Goal: Task Accomplishment & Management: Manage account settings

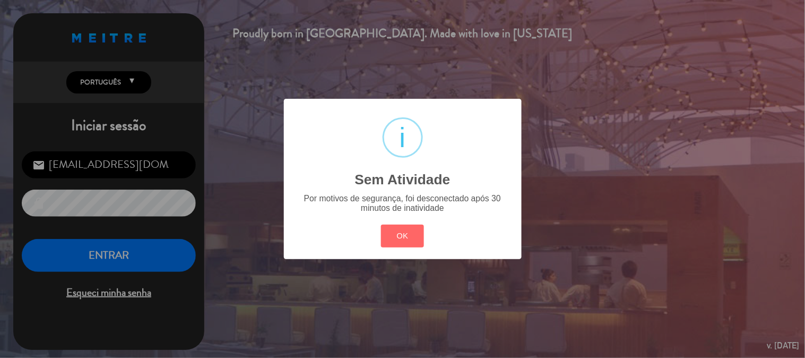
click at [402, 225] on button "OK" at bounding box center [402, 235] width 43 height 23
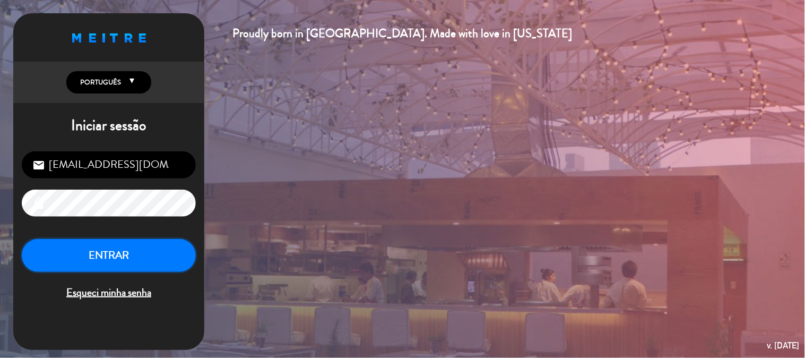
click at [166, 247] on button "ENTRAR" at bounding box center [109, 255] width 174 height 33
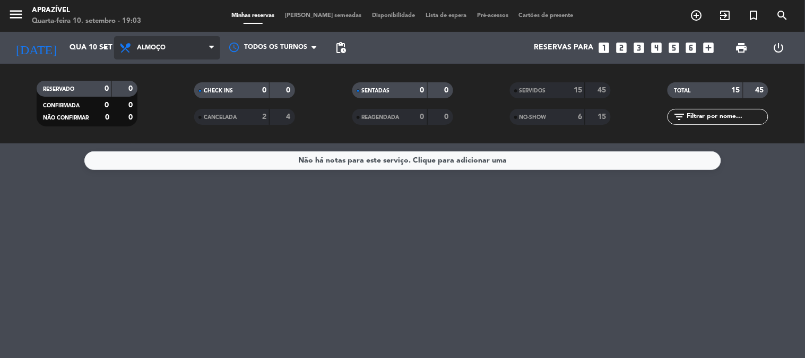
click at [183, 54] on span "Almoço" at bounding box center [167, 47] width 106 height 23
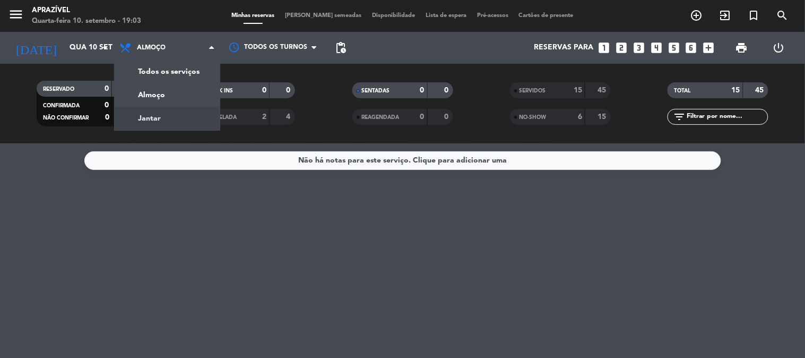
click at [166, 115] on div "menu Aprazível Quarta-feira 10. setembro - 19:03 Minhas reservas Mesas semeadas…" at bounding box center [402, 71] width 805 height 143
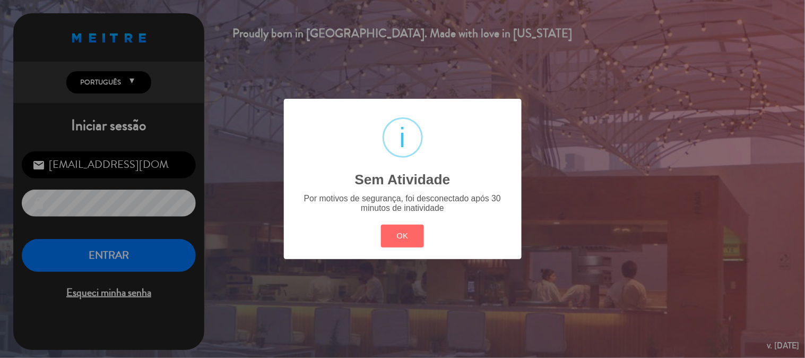
click at [379, 230] on div "OK Cancel" at bounding box center [402, 236] width 48 height 28
drag, startPoint x: 394, startPoint y: 230, endPoint x: 399, endPoint y: 236, distance: 7.2
click at [397, 232] on button "OK" at bounding box center [402, 235] width 43 height 23
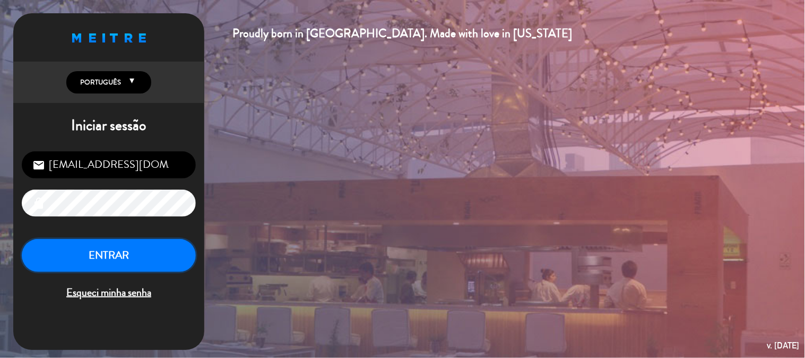
drag, startPoint x: 179, startPoint y: 253, endPoint x: 134, endPoint y: 261, distance: 45.9
click at [136, 261] on button "ENTRAR" at bounding box center [109, 255] width 174 height 33
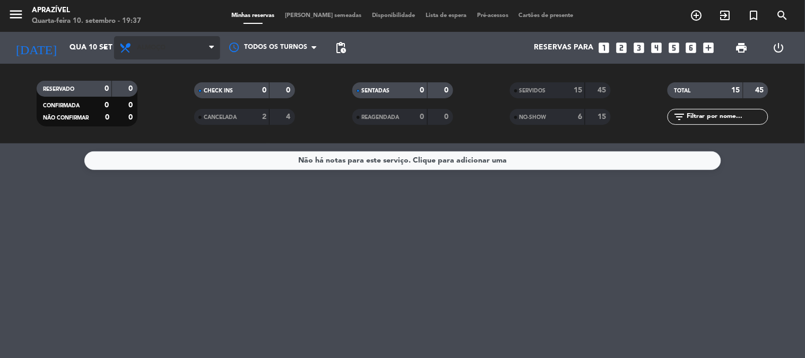
click at [165, 57] on span "Almoço" at bounding box center [167, 47] width 106 height 23
click at [154, 114] on div "menu Aprazível Quarta-feira 10. setembro - 19:37 Minhas reservas Mesas semeadas…" at bounding box center [402, 71] width 805 height 143
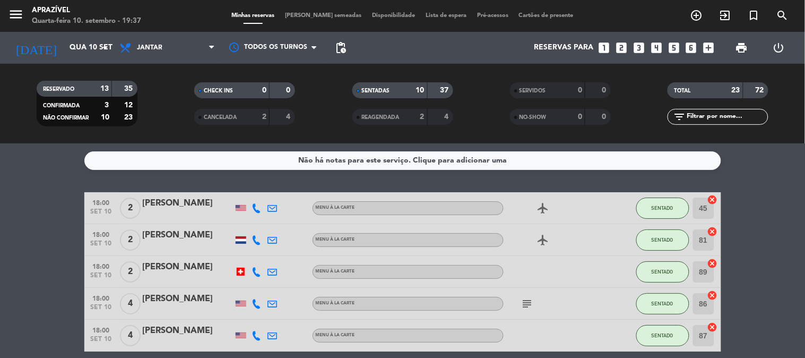
scroll to position [59, 0]
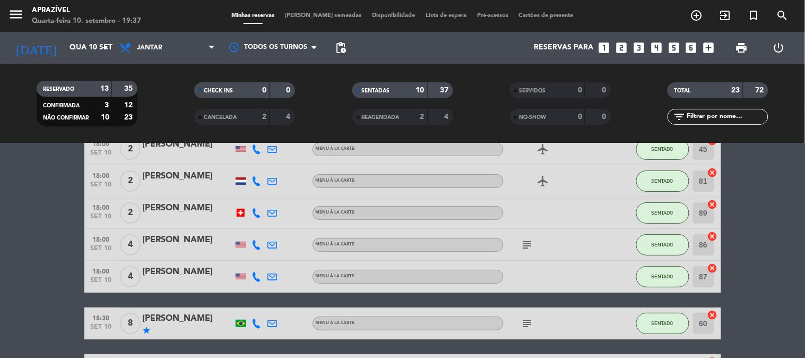
click at [193, 282] on div at bounding box center [188, 283] width 90 height 8
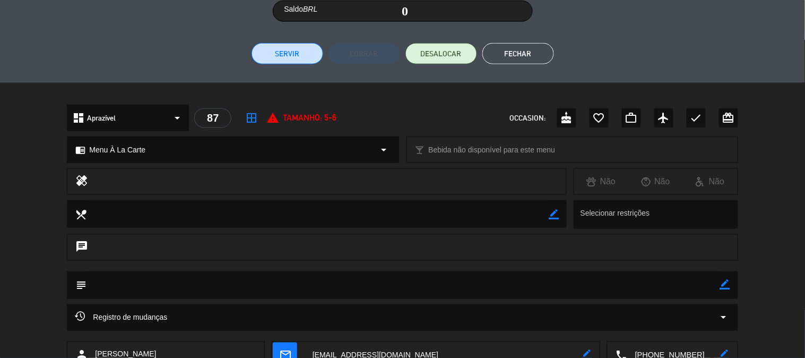
scroll to position [219, 0]
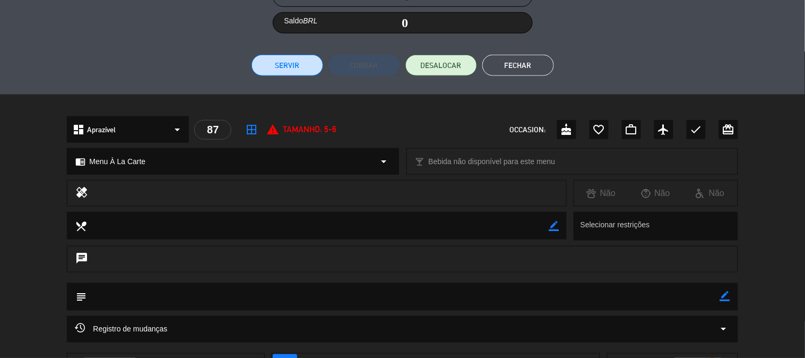
click at [280, 65] on button "Servir" at bounding box center [288, 65] width 72 height 21
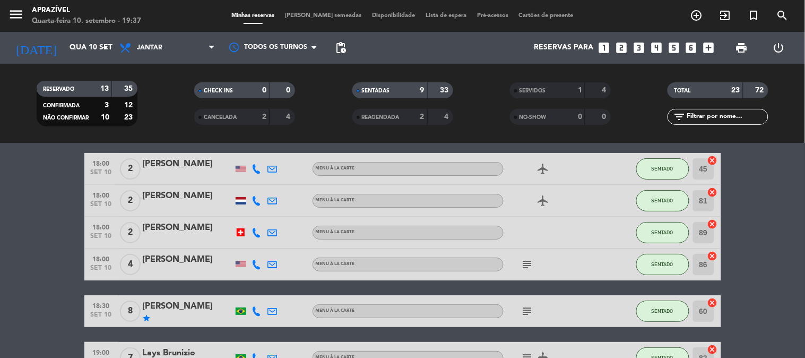
scroll to position [59, 0]
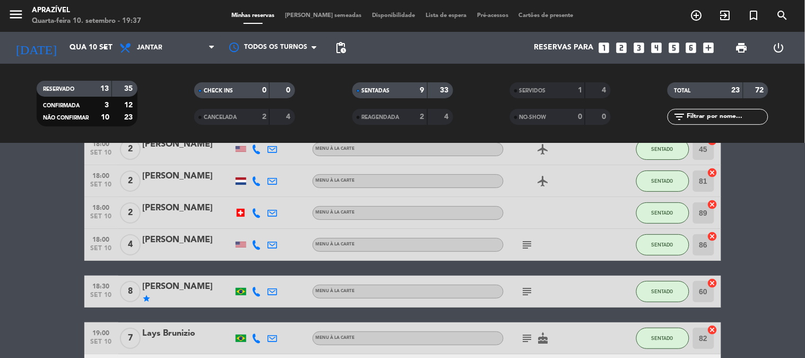
click at [532, 244] on icon "subject" at bounding box center [527, 244] width 13 height 13
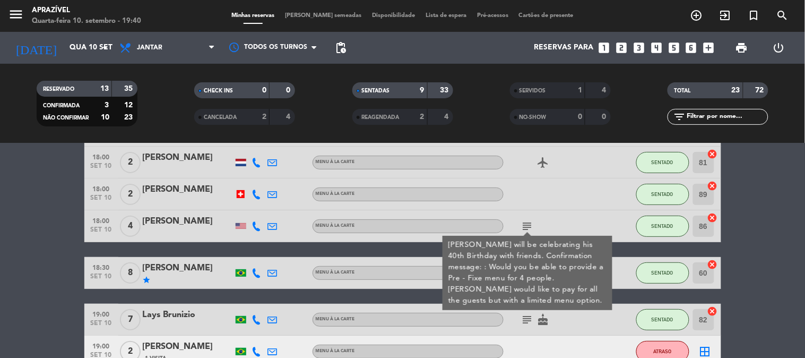
scroll to position [118, 0]
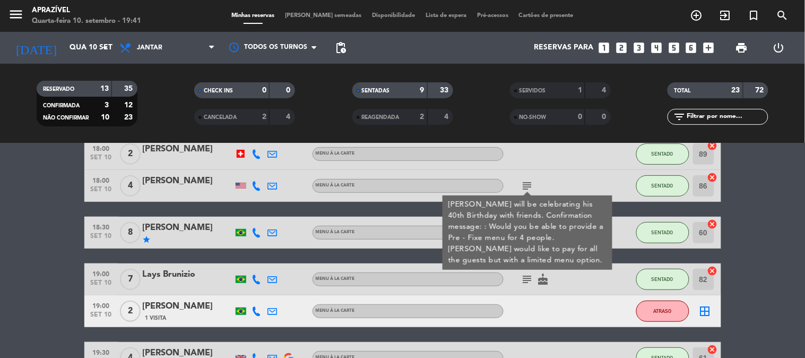
click at [560, 176] on div "subject [PERSON_NAME] will be celebrating his 40th Birthday with friends. Confi…" at bounding box center [552, 185] width 96 height 31
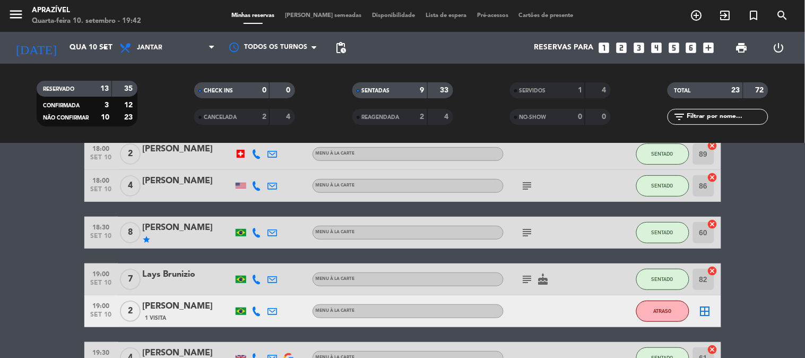
click at [529, 227] on icon "subject" at bounding box center [527, 232] width 13 height 13
click at [185, 232] on div "[PERSON_NAME]" at bounding box center [188, 228] width 90 height 14
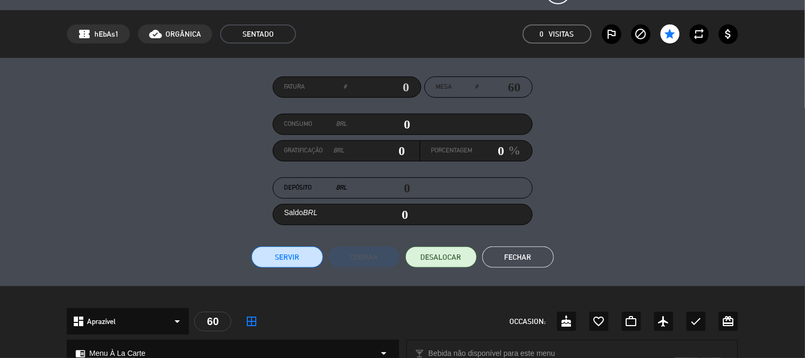
scroll to position [10, 0]
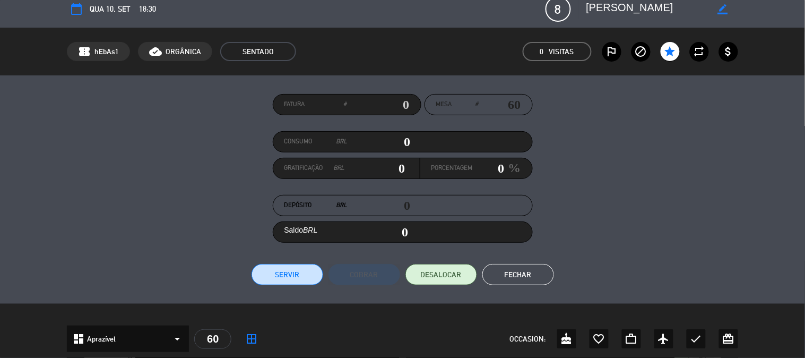
click at [515, 269] on button "Fechar" at bounding box center [518, 274] width 72 height 21
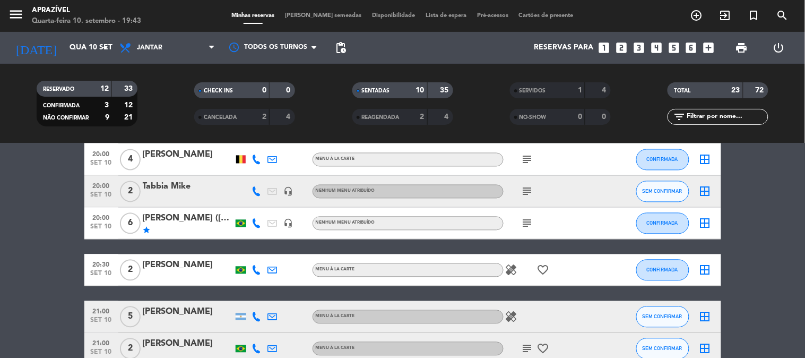
scroll to position [590, 0]
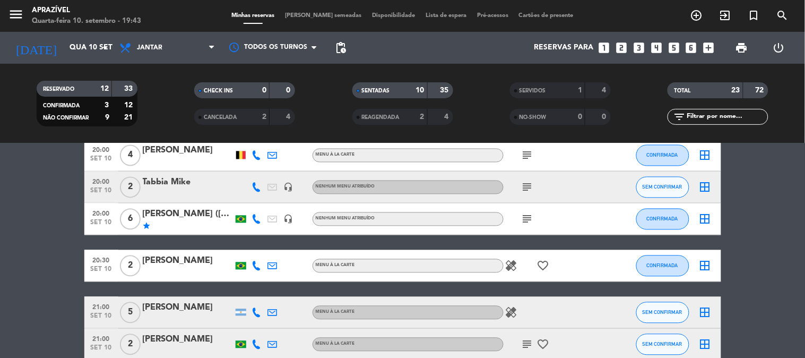
click at [525, 220] on icon "subject" at bounding box center [527, 219] width 13 height 13
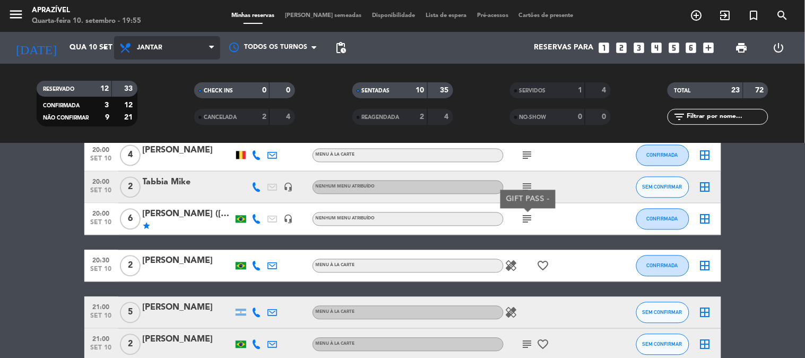
click at [151, 40] on span "Jantar" at bounding box center [167, 47] width 106 height 23
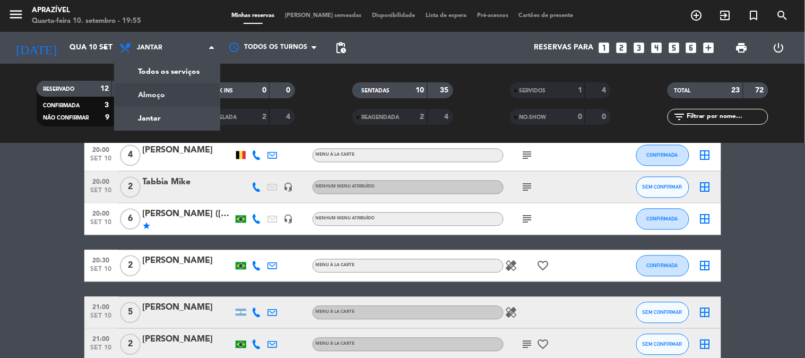
click at [145, 94] on div "menu Aprazível Quarta-feira 10. setembro - 19:55 Minhas reservas Mesas semeadas…" at bounding box center [402, 71] width 805 height 143
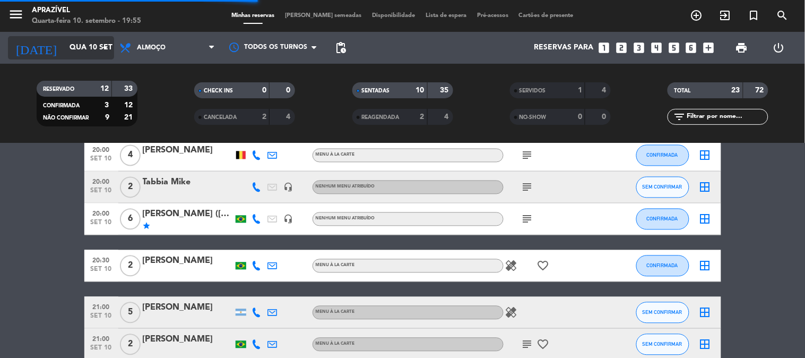
click at [87, 39] on input "Qua 10 set" at bounding box center [114, 47] width 101 height 19
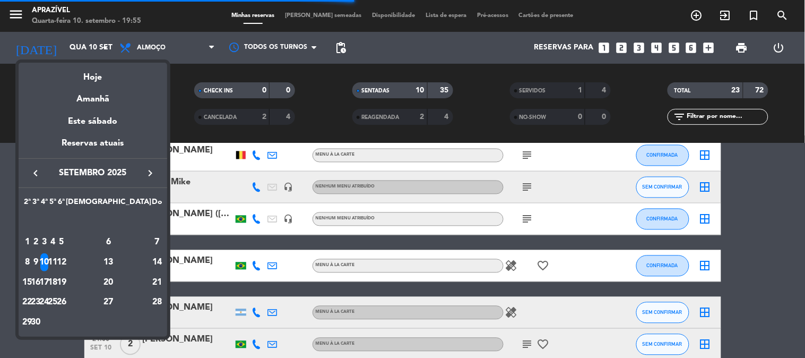
scroll to position [0, 0]
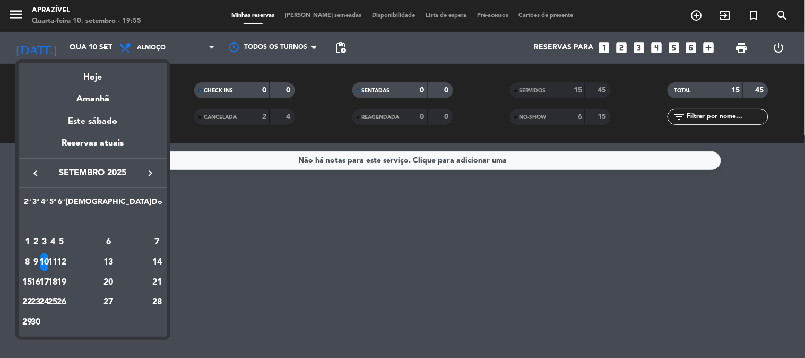
click at [40, 257] on div "9" at bounding box center [36, 262] width 8 height 18
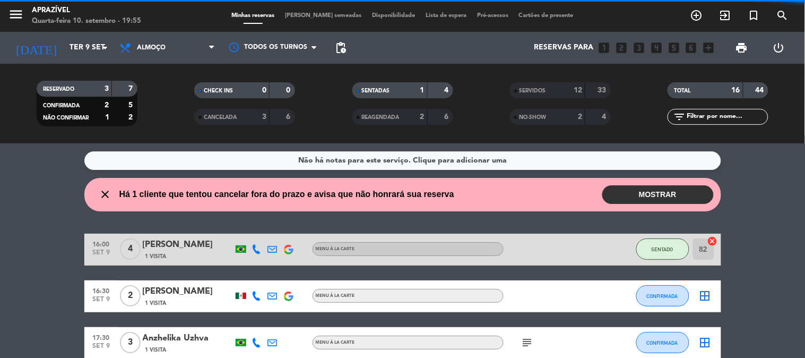
click at [551, 96] on div "SERVIDOS" at bounding box center [537, 90] width 49 height 12
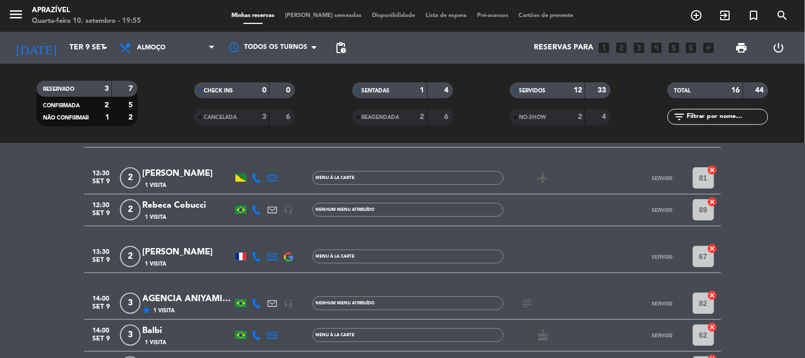
scroll to position [177, 0]
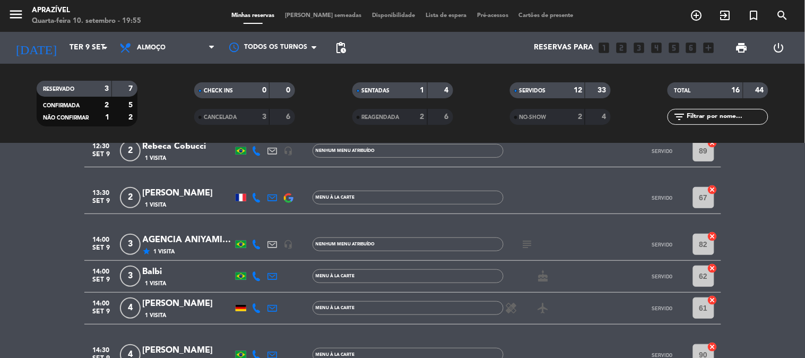
click at [524, 240] on icon "subject" at bounding box center [527, 244] width 13 height 13
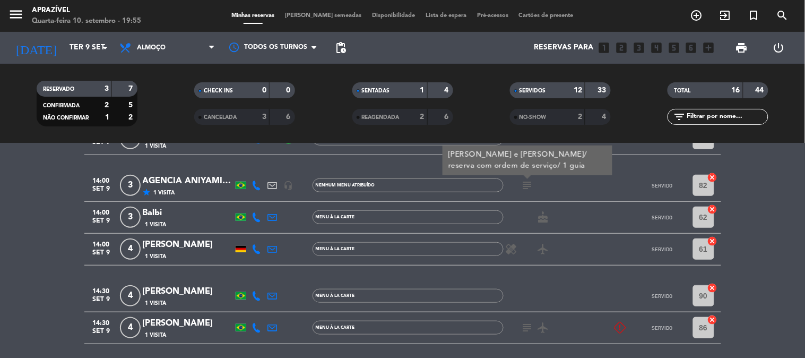
scroll to position [295, 0]
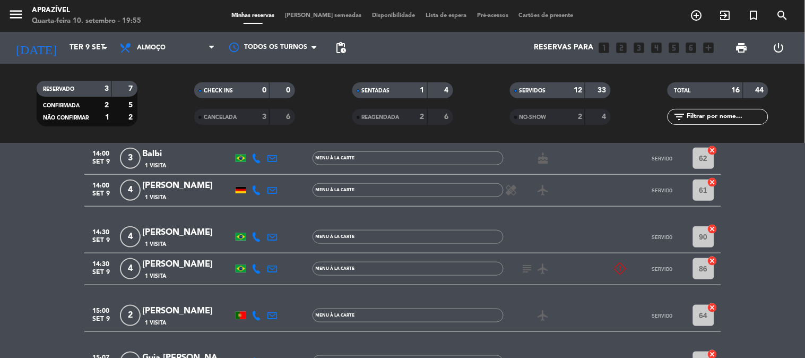
click at [524, 273] on icon "subject" at bounding box center [527, 268] width 13 height 13
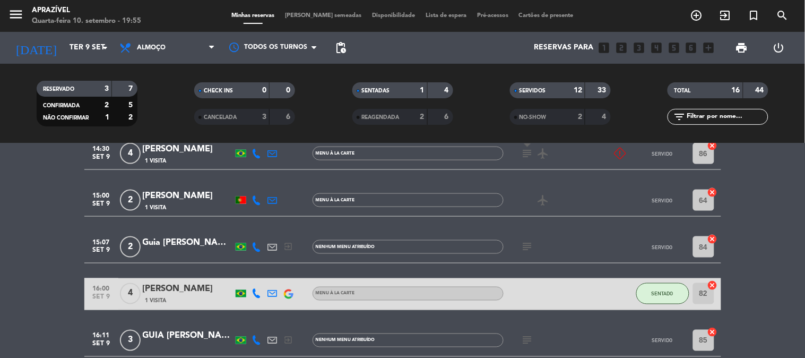
scroll to position [412, 0]
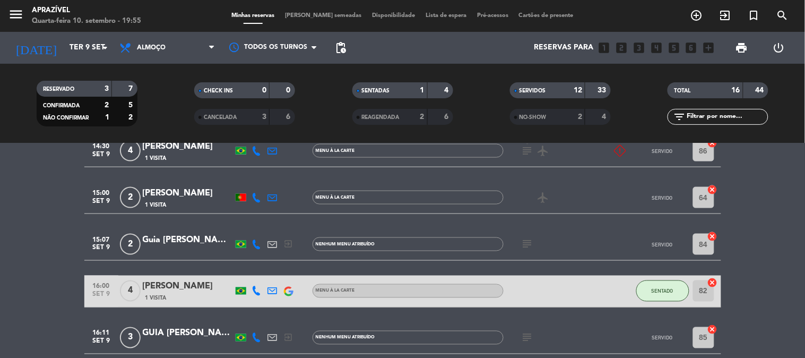
click at [531, 246] on icon "subject" at bounding box center [527, 244] width 13 height 13
click at [565, 86] on div "12" at bounding box center [571, 90] width 21 height 12
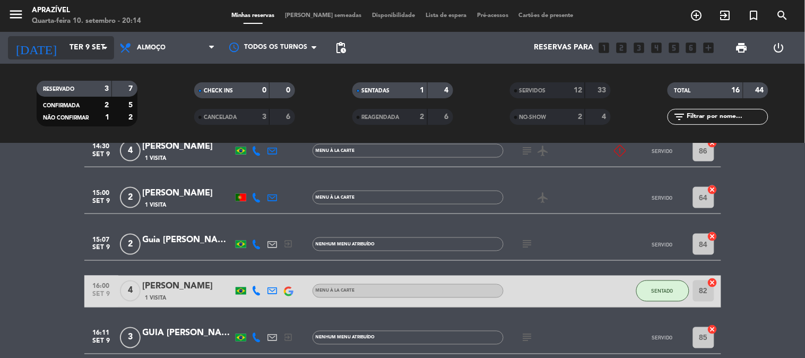
click at [92, 45] on input "Ter 9 set" at bounding box center [114, 47] width 101 height 19
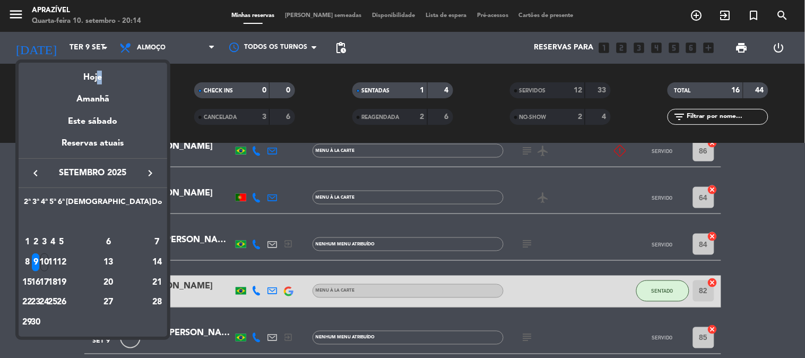
click at [99, 76] on div "Hoje" at bounding box center [93, 74] width 149 height 22
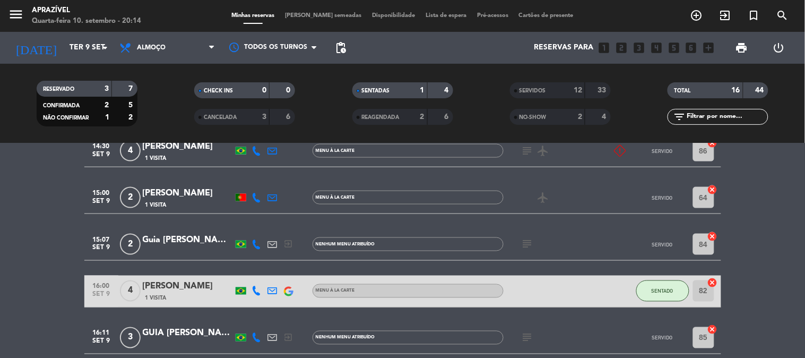
type input "Qua 10 set"
click at [153, 48] on span "Almoço" at bounding box center [151, 47] width 29 height 7
drag, startPoint x: 160, startPoint y: 119, endPoint x: 166, endPoint y: 123, distance: 7.4
click at [162, 120] on div "menu Aprazível Quarta-feira 10. setembro - 20:14 Minhas reservas Mesas semeadas…" at bounding box center [402, 71] width 805 height 143
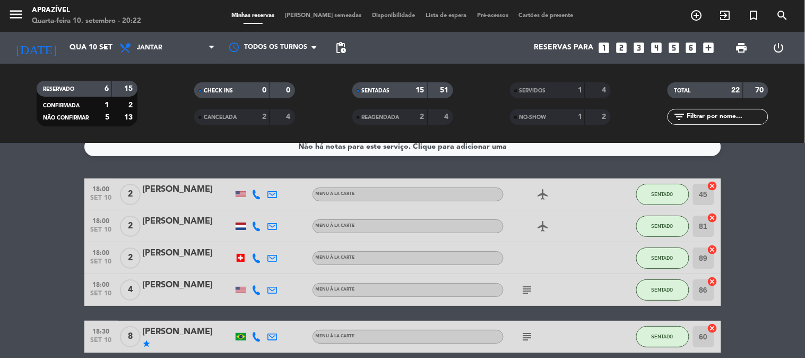
scroll to position [0, 0]
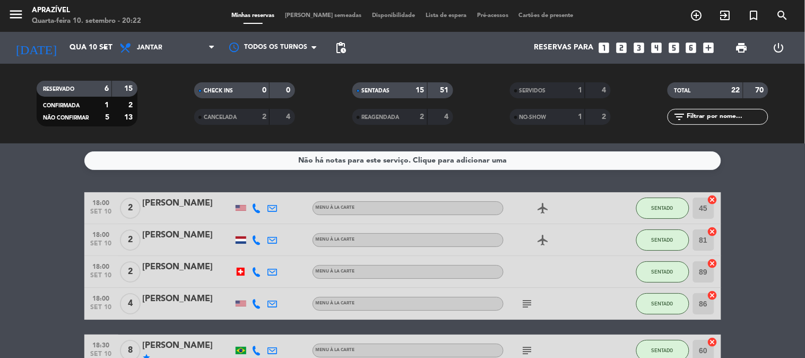
click at [166, 241] on div "[PERSON_NAME]" at bounding box center [188, 235] width 90 height 14
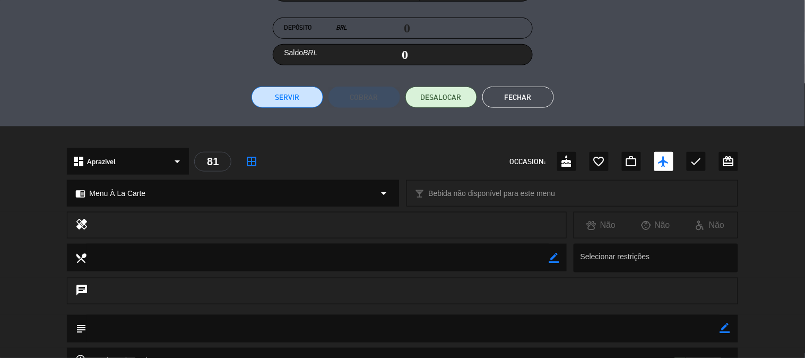
click at [274, 94] on button "Servir" at bounding box center [288, 96] width 72 height 21
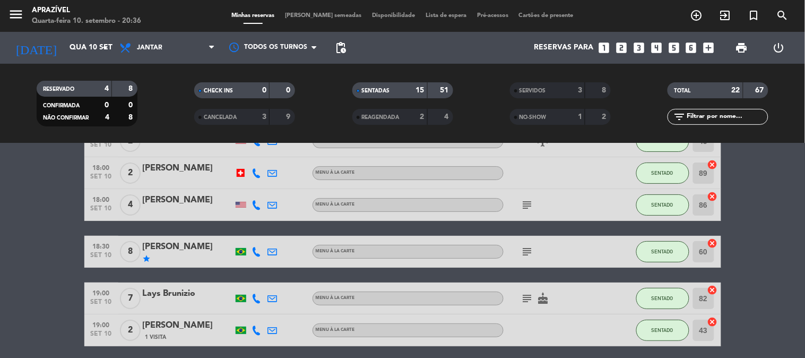
scroll to position [0, 0]
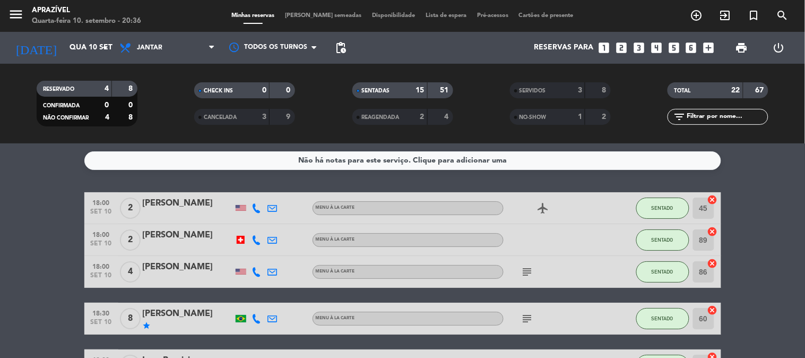
click at [528, 268] on icon "subject" at bounding box center [527, 271] width 13 height 13
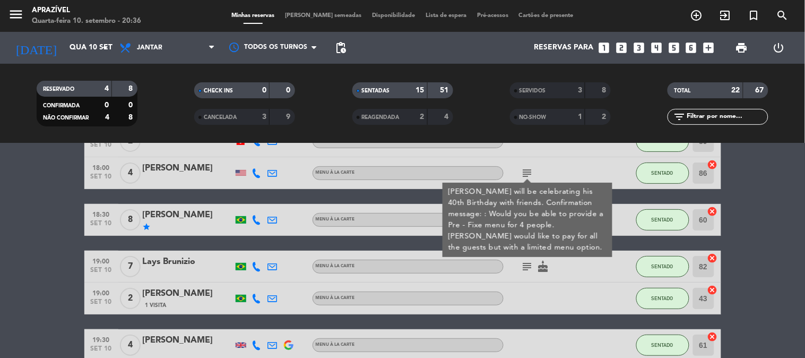
scroll to position [118, 0]
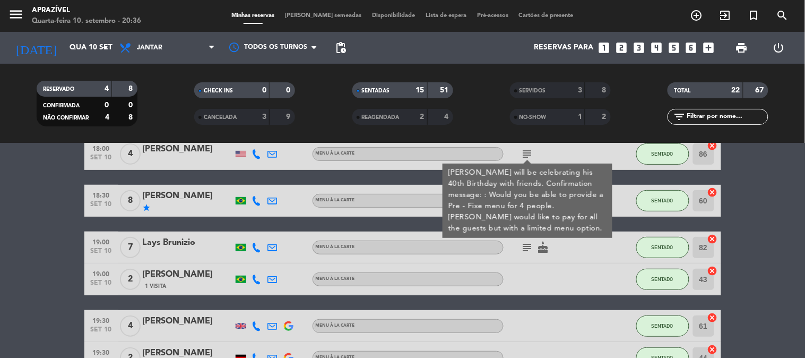
click at [552, 208] on div "[PERSON_NAME] will be celebrating his 40th Birthday with friends. Confirmation …" at bounding box center [527, 200] width 159 height 67
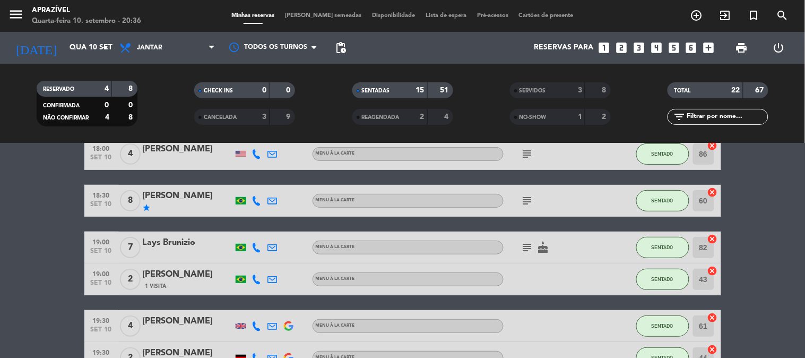
click at [527, 200] on icon "subject" at bounding box center [527, 200] width 13 height 13
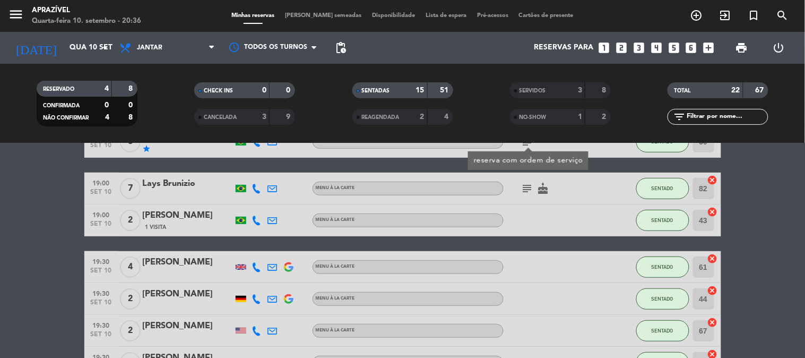
click at [524, 185] on icon "subject" at bounding box center [527, 188] width 13 height 13
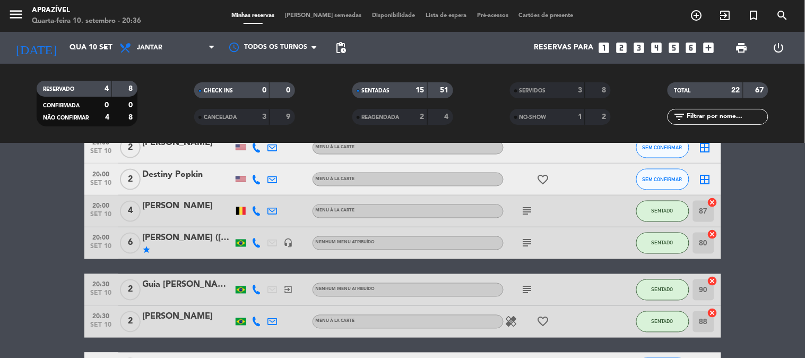
scroll to position [471, 0]
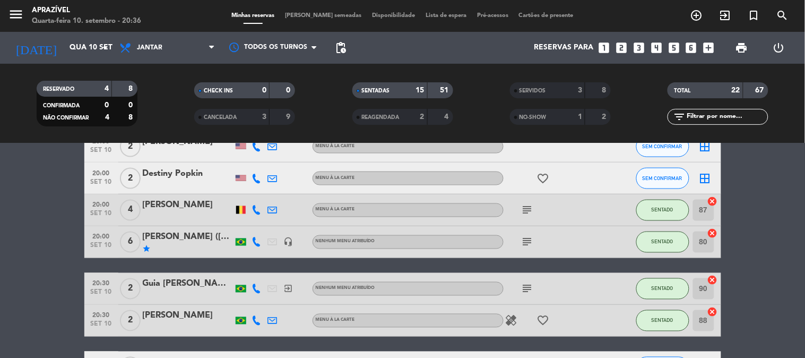
click at [532, 210] on icon "subject" at bounding box center [527, 210] width 13 height 13
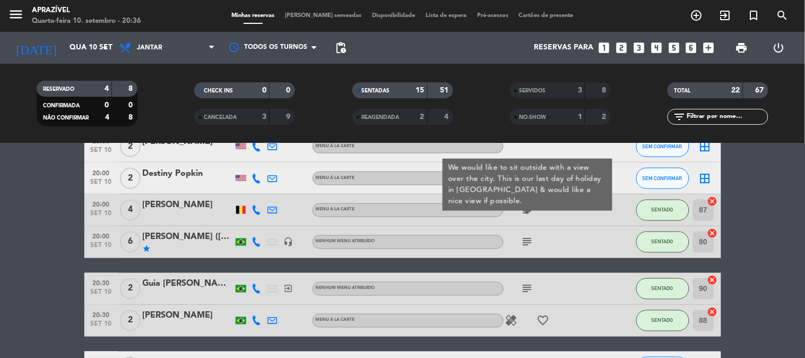
click at [524, 236] on icon "subject" at bounding box center [527, 242] width 13 height 13
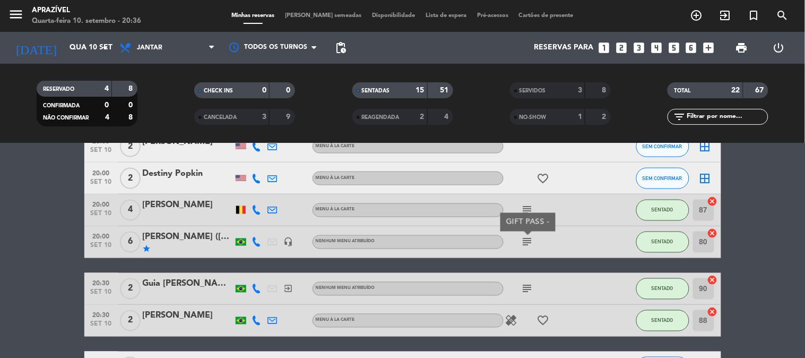
scroll to position [531, 0]
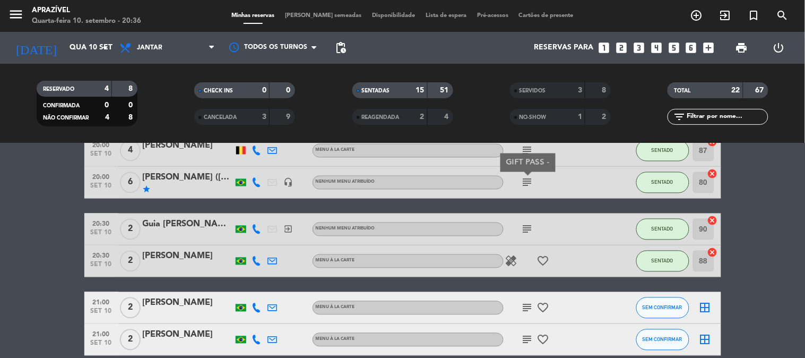
click at [528, 225] on icon "subject" at bounding box center [527, 229] width 13 height 13
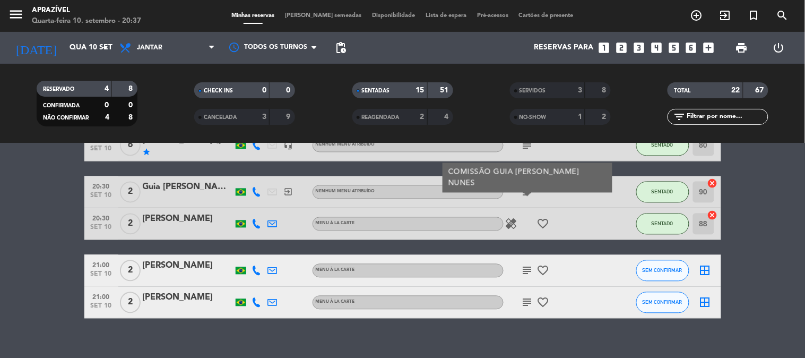
scroll to position [581, 0]
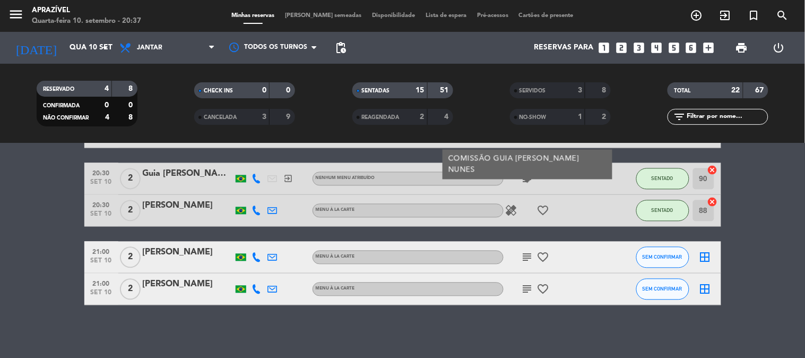
click at [524, 250] on div "subject favorite_border" at bounding box center [552, 256] width 96 height 31
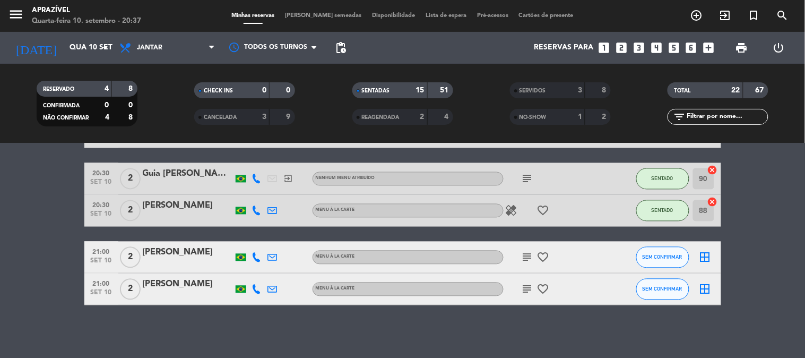
drag, startPoint x: 524, startPoint y: 251, endPoint x: 526, endPoint y: 265, distance: 14.5
click at [525, 252] on icon "subject" at bounding box center [527, 257] width 13 height 13
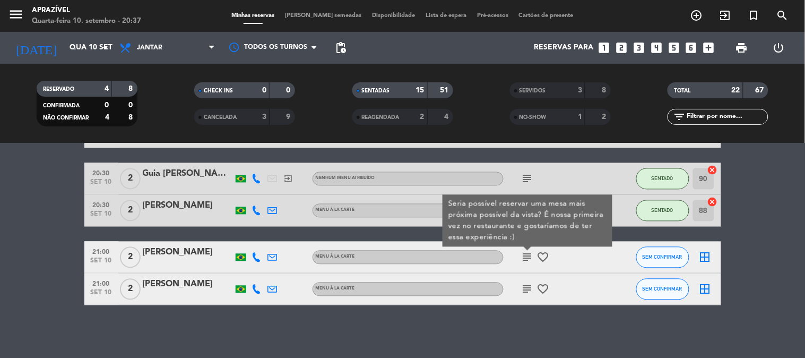
click at [531, 285] on icon "subject" at bounding box center [527, 289] width 13 height 13
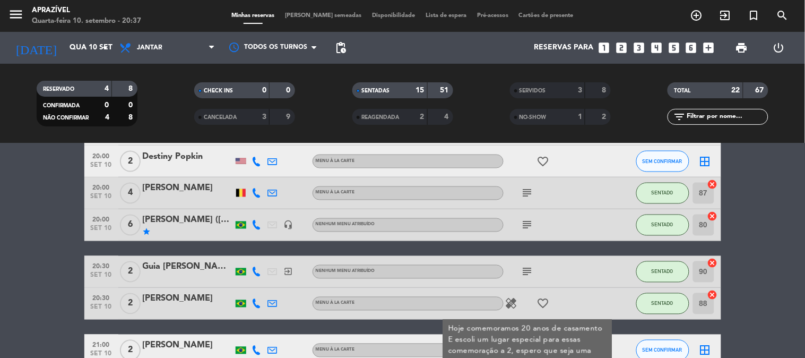
scroll to position [463, 0]
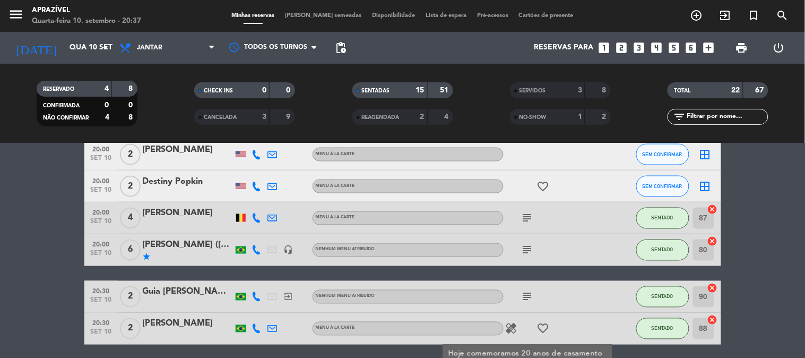
click at [528, 244] on icon "subject" at bounding box center [527, 250] width 13 height 13
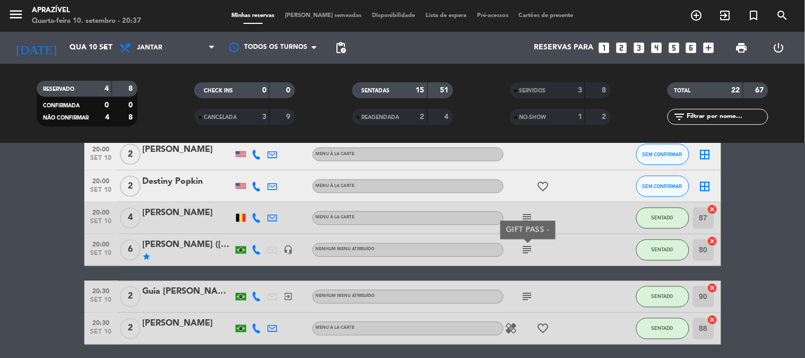
click at [529, 292] on icon "subject" at bounding box center [527, 296] width 13 height 13
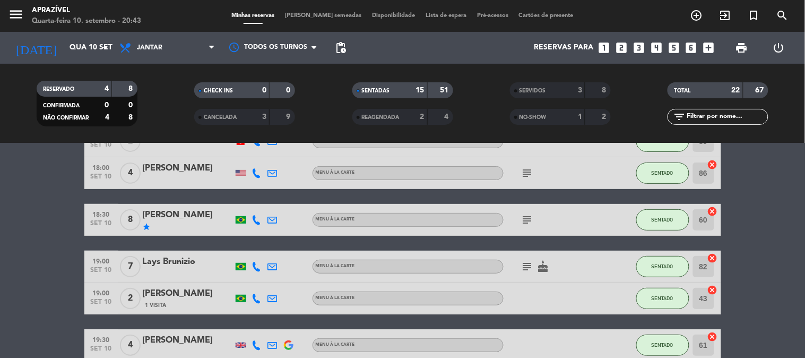
scroll to position [118, 0]
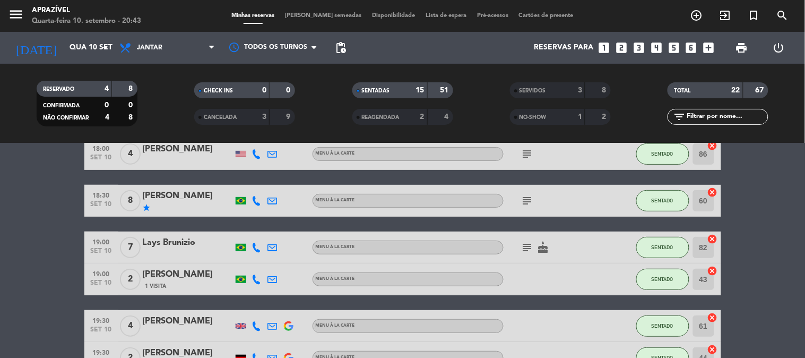
click at [175, 245] on div "Lays Brunizio" at bounding box center [188, 243] width 90 height 14
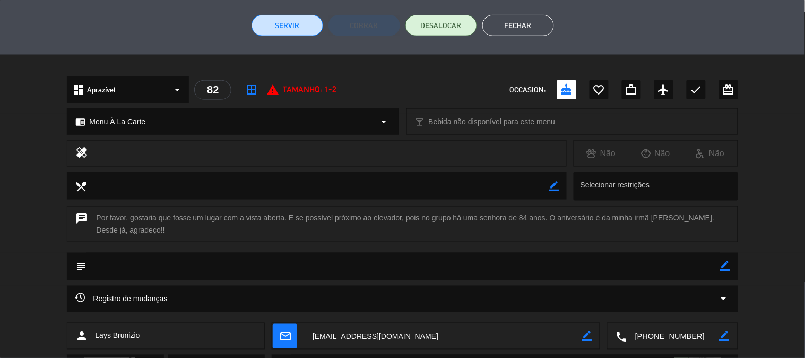
scroll to position [196, 0]
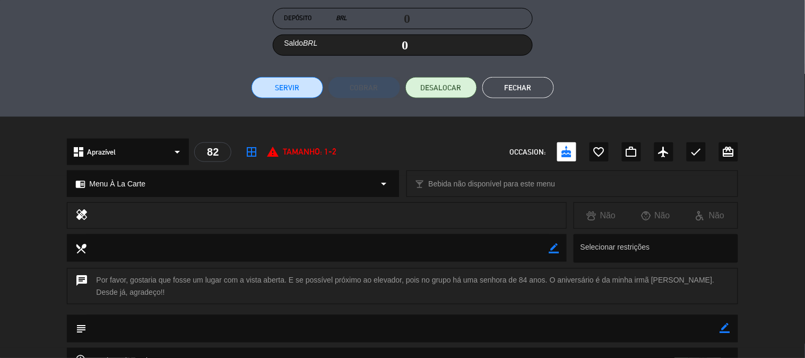
click at [257, 100] on div "Fatura # Mesa # 82 Consumo BRL 0 Gratificação BRL 0 Porcentagem 0 % Depósito BR…" at bounding box center [402, 3] width 805 height 228
click at [268, 96] on div "Fatura # Mesa # 82 Consumo BRL 0 Gratificação BRL 0 Porcentagem 0 % Depósito BR…" at bounding box center [402, 3] width 805 height 228
click at [277, 94] on button "Servir" at bounding box center [288, 87] width 72 height 21
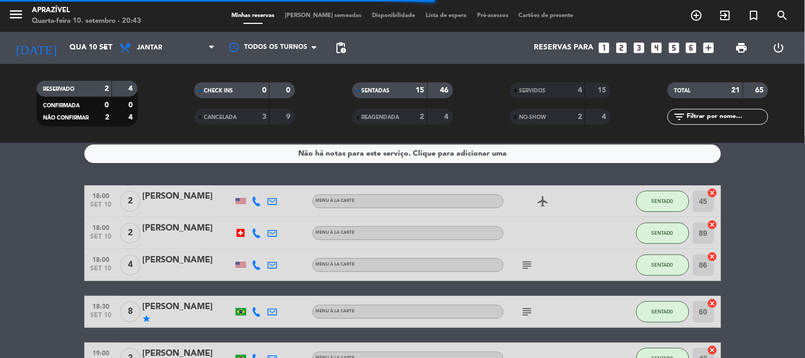
scroll to position [0, 0]
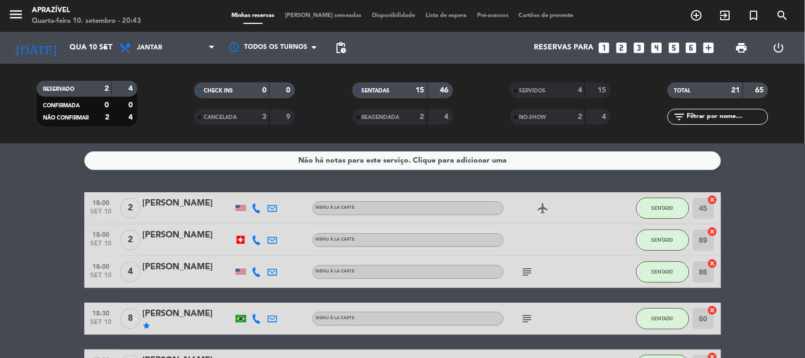
click at [213, 237] on div "[PERSON_NAME]" at bounding box center [188, 235] width 90 height 14
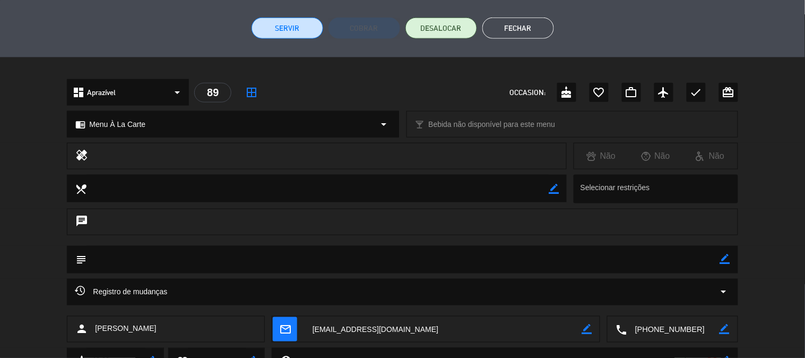
scroll to position [236, 0]
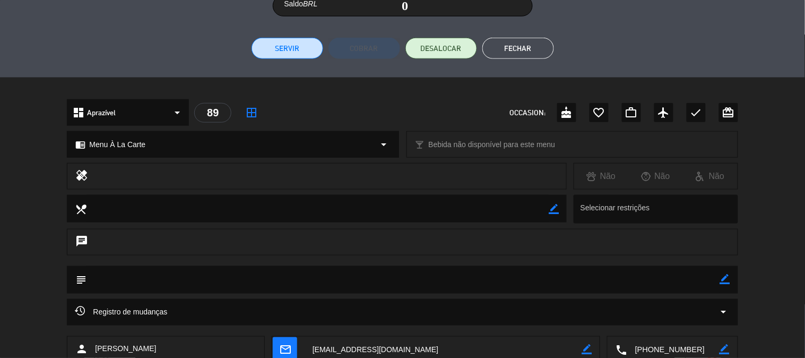
click at [289, 50] on button "Servir" at bounding box center [288, 48] width 72 height 21
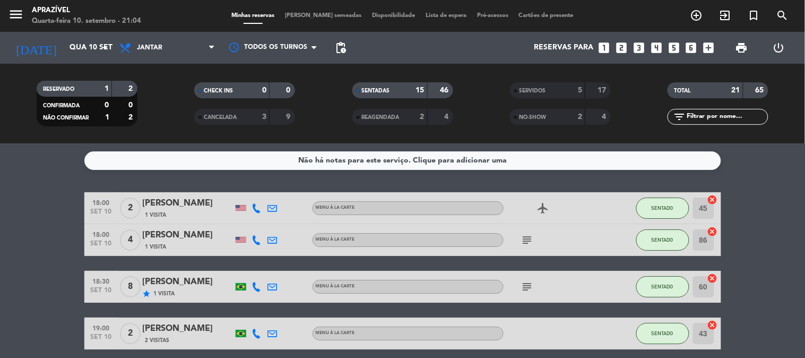
click at [153, 197] on div "18:00 [DATE] 2 [PERSON_NAME] 1 Visita Menu À La Carte airplanemode_active SENTA…" at bounding box center [402, 208] width 637 height 32
click at [155, 197] on div "[PERSON_NAME]" at bounding box center [188, 203] width 90 height 14
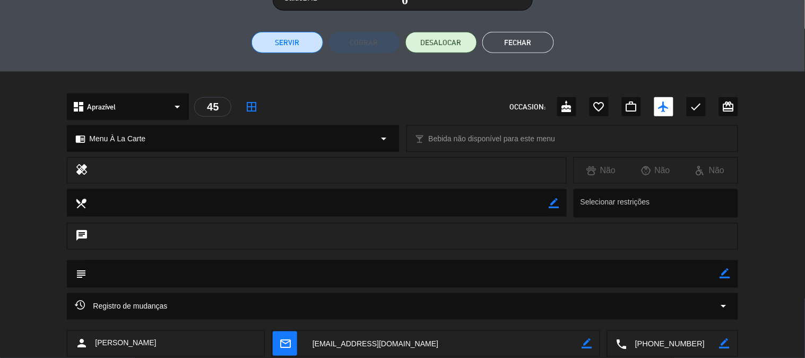
scroll to position [128, 0]
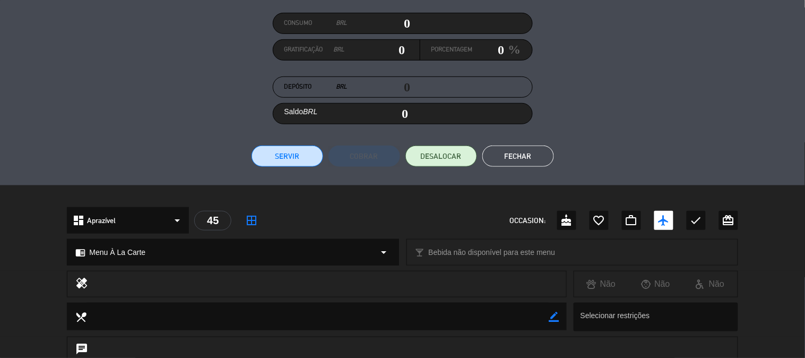
click at [281, 146] on button "Servir" at bounding box center [288, 155] width 72 height 21
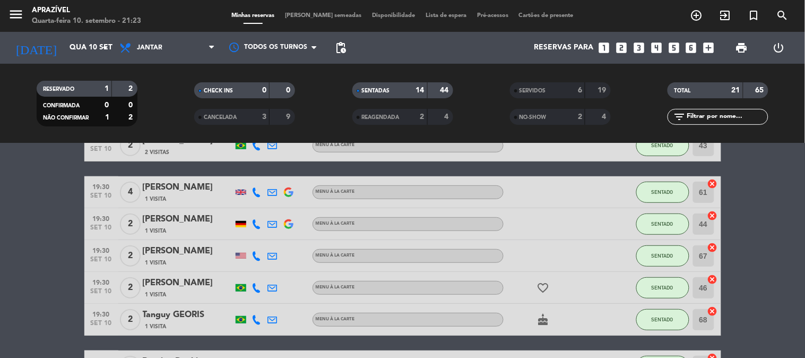
scroll to position [177, 0]
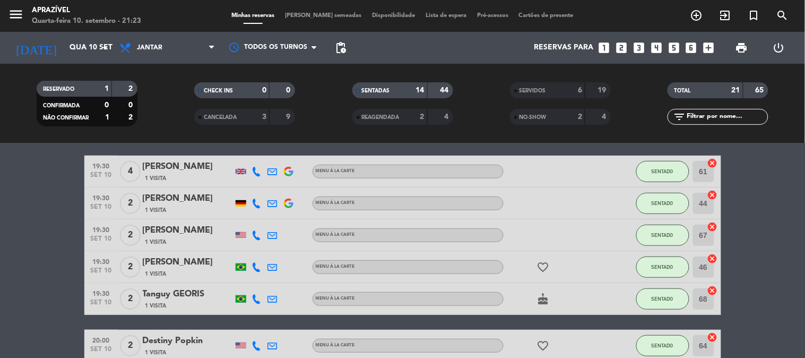
click at [197, 239] on div "1 Visita" at bounding box center [188, 241] width 90 height 9
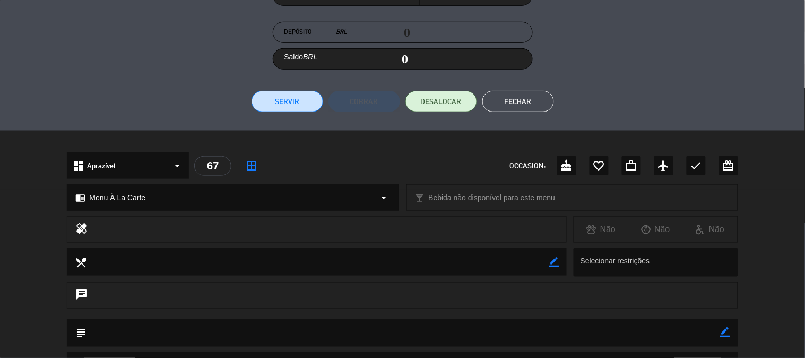
scroll to position [101, 0]
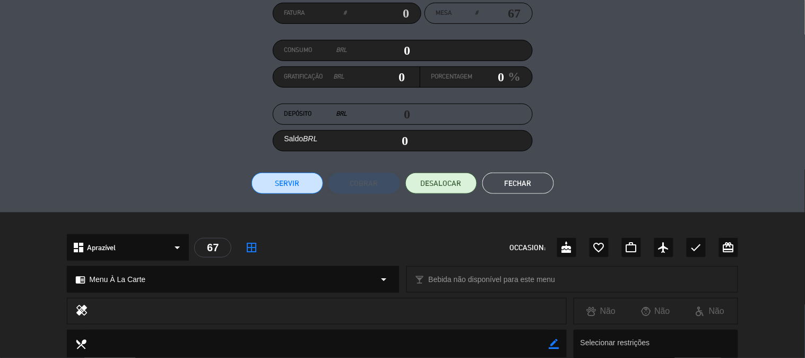
click at [287, 187] on button "Servir" at bounding box center [288, 182] width 72 height 21
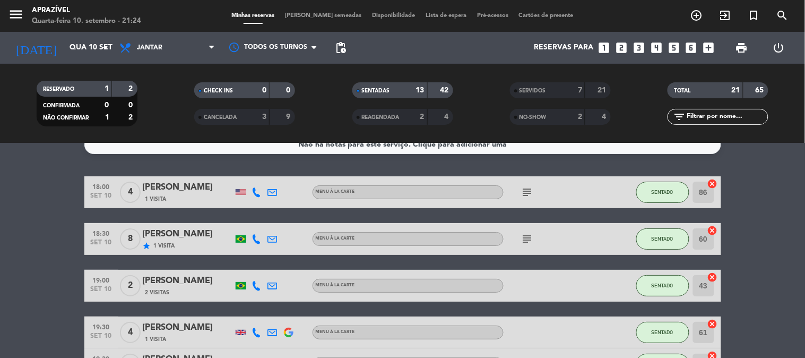
scroll to position [0, 0]
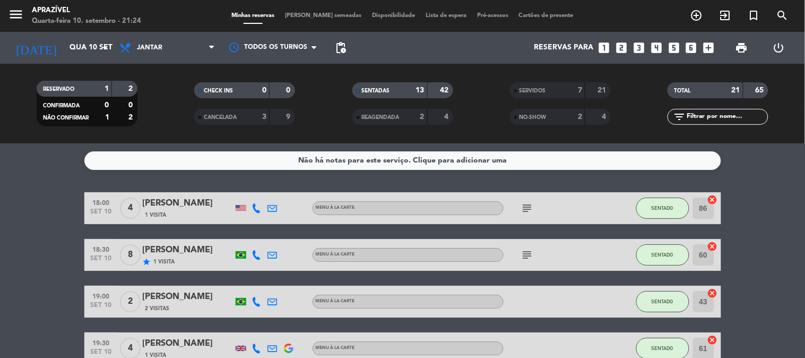
click at [531, 207] on icon "subject" at bounding box center [527, 208] width 13 height 13
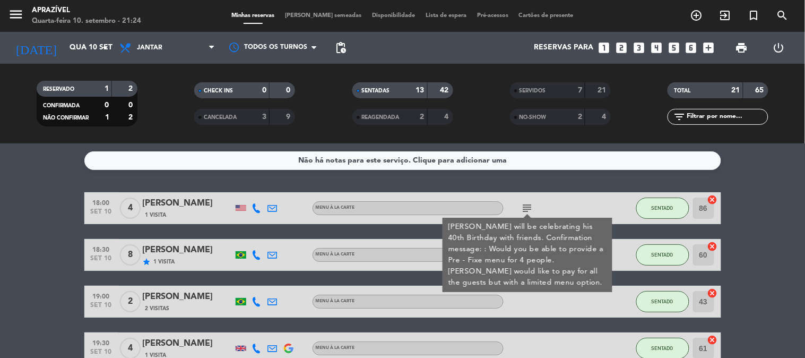
click at [524, 251] on div "[PERSON_NAME] will be celebrating his 40th Birthday with friends. Confirmation …" at bounding box center [527, 254] width 159 height 67
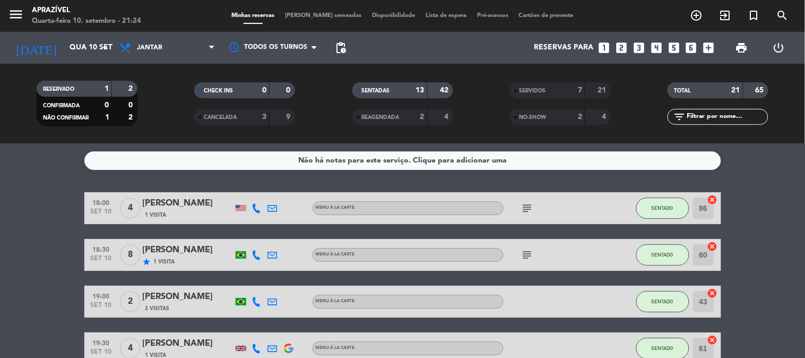
click at [524, 252] on icon "subject" at bounding box center [527, 254] width 13 height 13
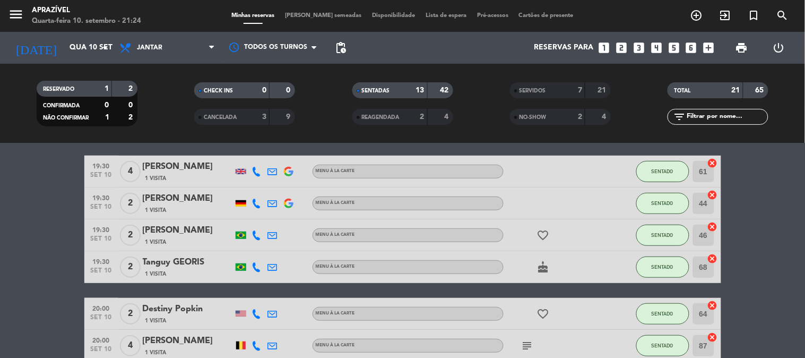
scroll to position [236, 0]
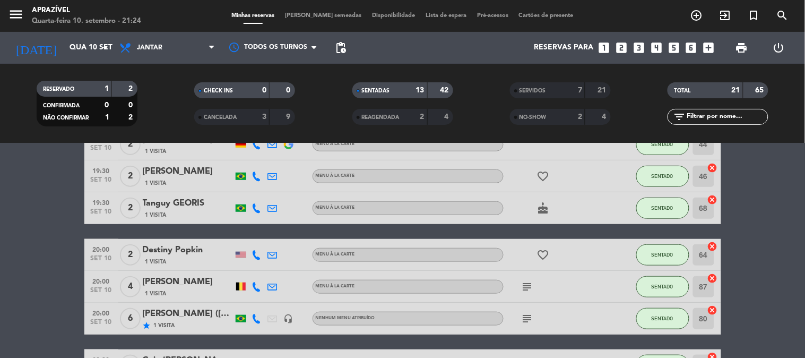
click at [518, 293] on div "subject" at bounding box center [552, 286] width 96 height 31
click at [524, 285] on icon "subject" at bounding box center [527, 286] width 13 height 13
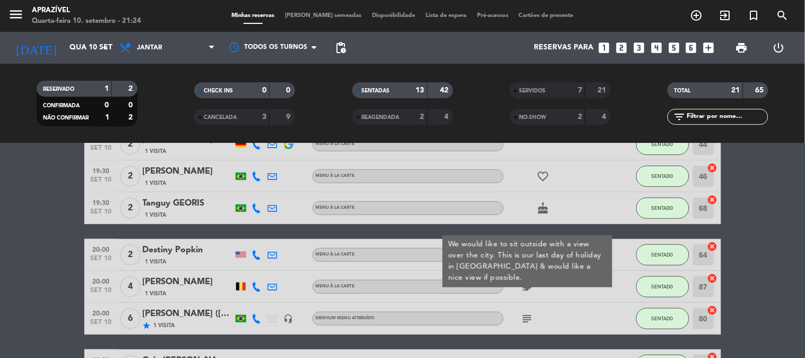
click at [524, 315] on icon "subject" at bounding box center [527, 318] width 13 height 13
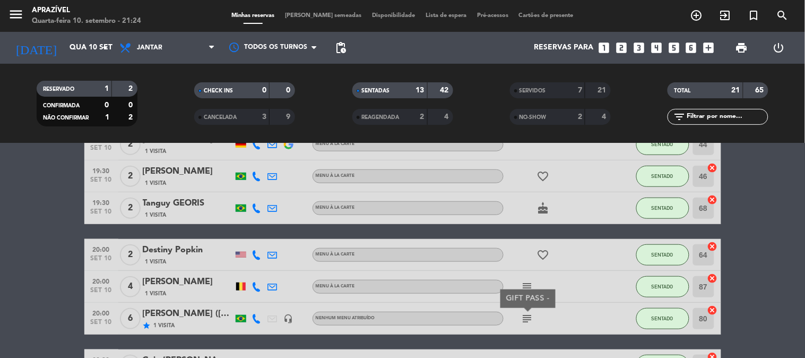
scroll to position [353, 0]
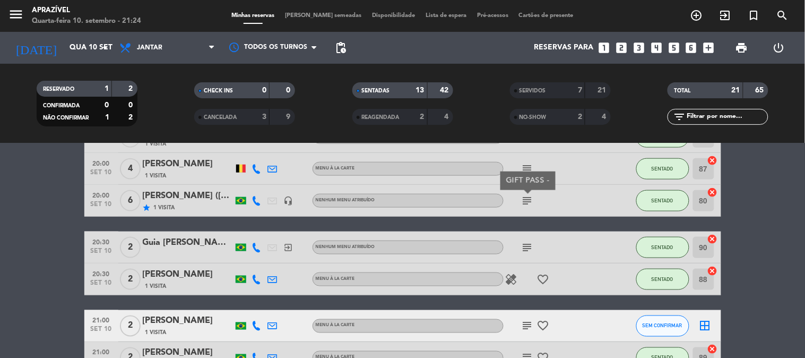
click at [524, 250] on icon "subject" at bounding box center [527, 247] width 13 height 13
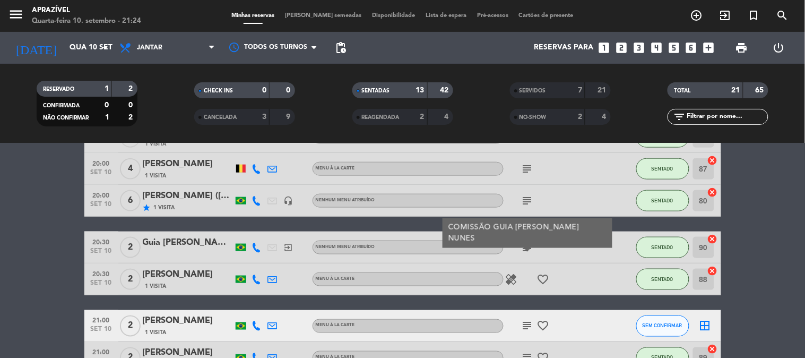
click at [523, 333] on div "subject favorite_border" at bounding box center [552, 325] width 96 height 31
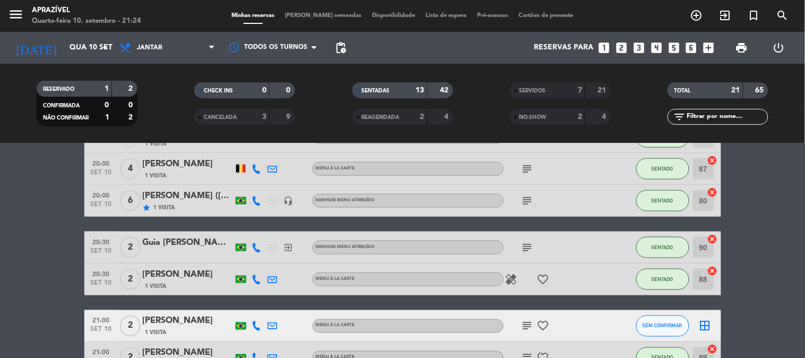
click at [523, 332] on div "subject favorite_border" at bounding box center [552, 325] width 96 height 31
click at [523, 325] on icon "subject" at bounding box center [527, 325] width 13 height 13
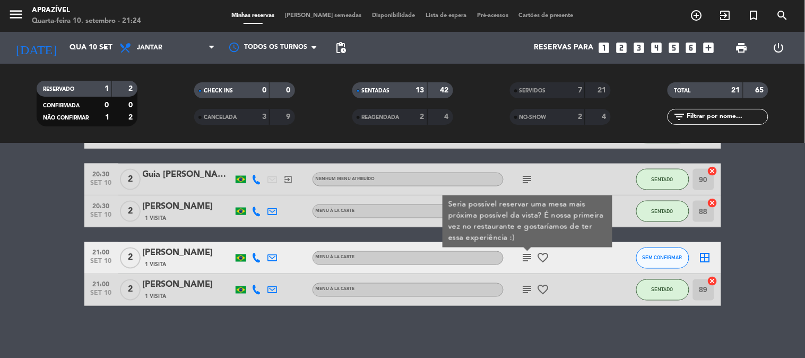
scroll to position [422, 0]
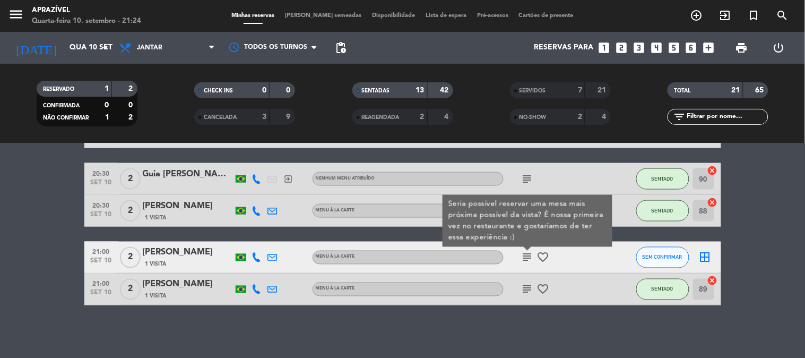
click at [524, 284] on icon "subject" at bounding box center [527, 289] width 13 height 13
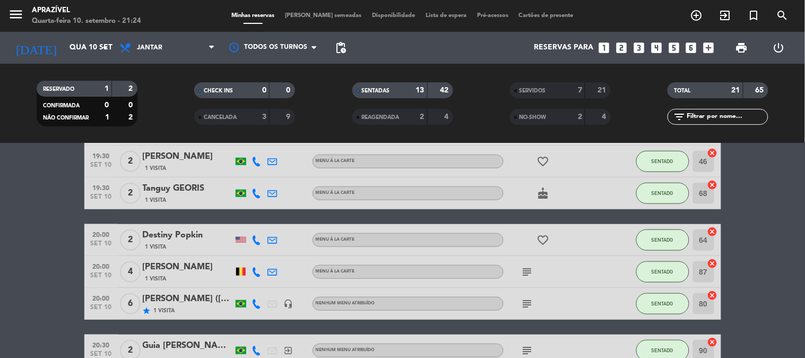
scroll to position [363, 0]
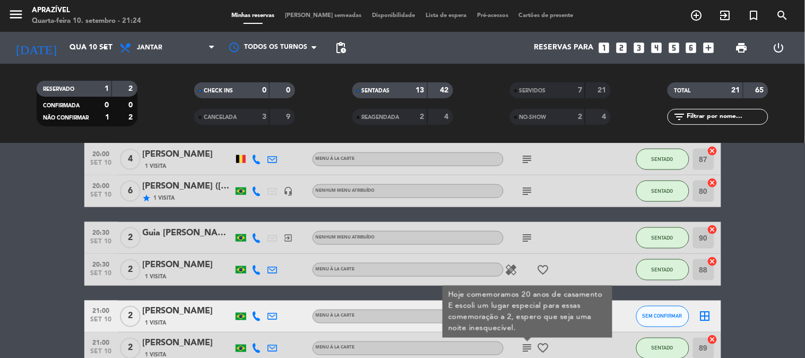
click at [522, 195] on icon "subject" at bounding box center [527, 191] width 13 height 13
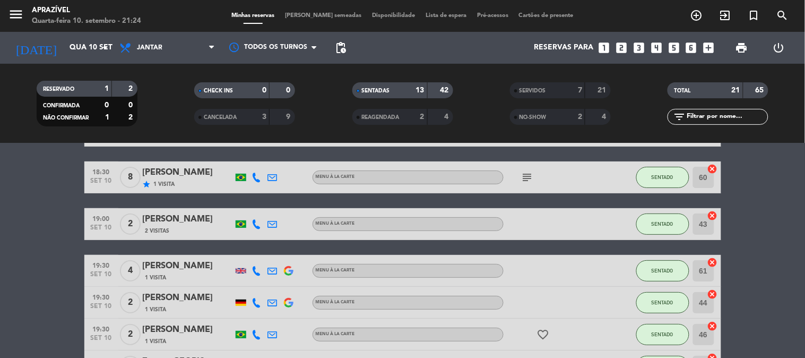
scroll to position [0, 0]
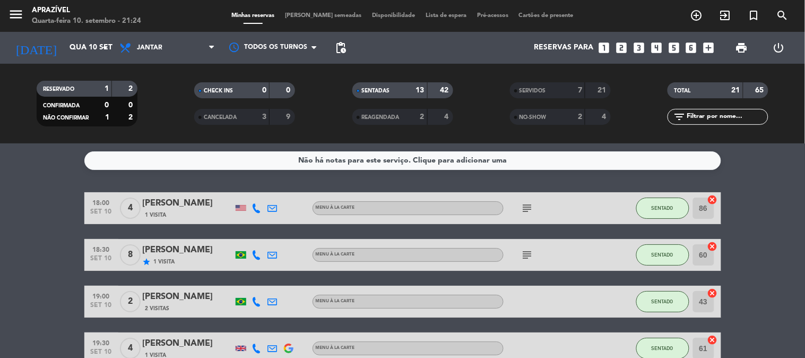
click at [531, 250] on icon "subject" at bounding box center [527, 254] width 13 height 13
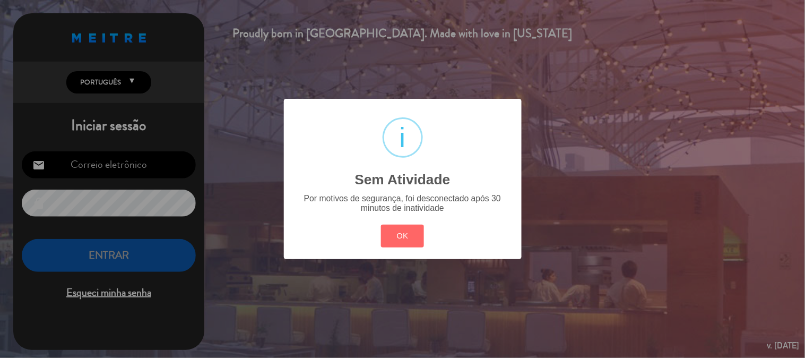
type input "[EMAIL_ADDRESS][DOMAIN_NAME]"
